Goal: Transaction & Acquisition: Purchase product/service

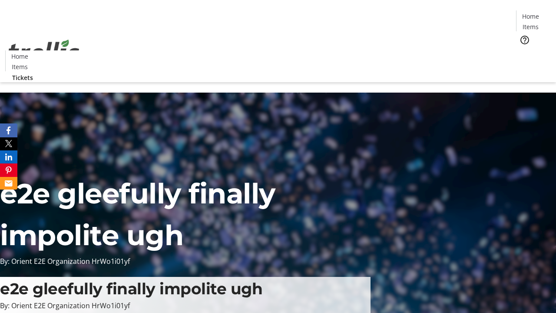
click at [523, 50] on span "Tickets" at bounding box center [533, 54] width 21 height 9
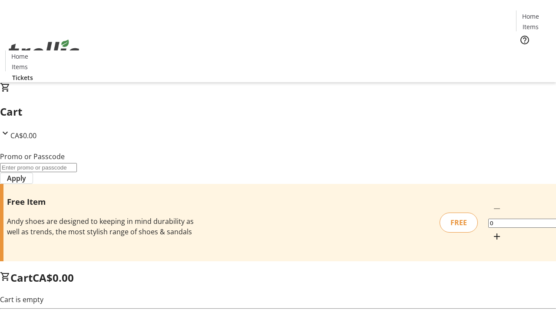
click at [492, 231] on mat-icon "Increment by one" at bounding box center [497, 236] width 10 height 10
type input "1"
